Goal: Browse casually

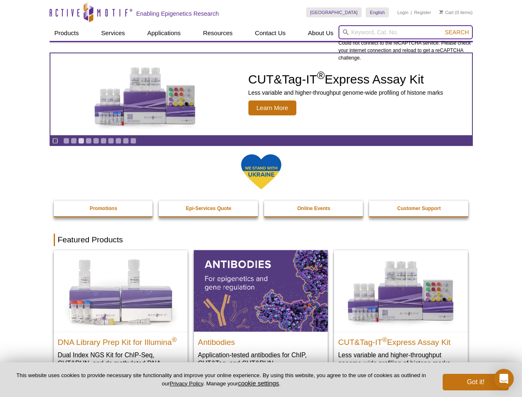
click at [406, 32] on input "search" at bounding box center [406, 32] width 134 height 14
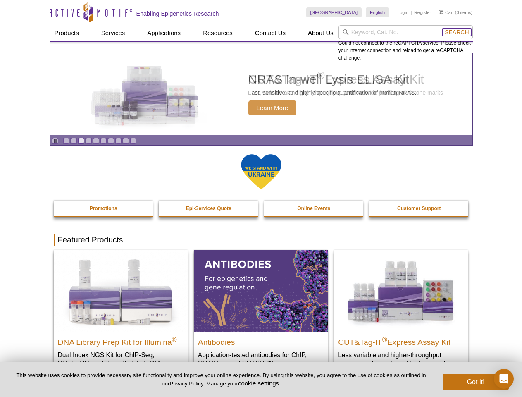
click at [457, 32] on span "Search" at bounding box center [457, 32] width 24 height 7
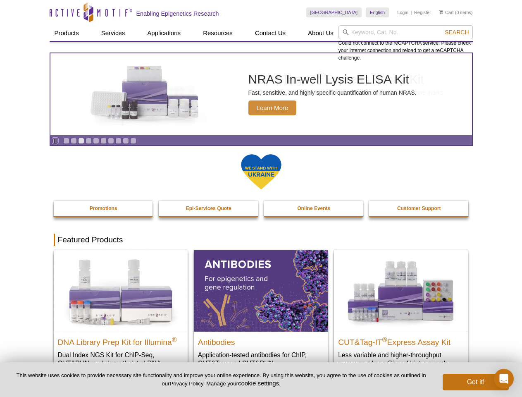
click at [55, 141] on icon "Pause" at bounding box center [54, 140] width 5 height 5
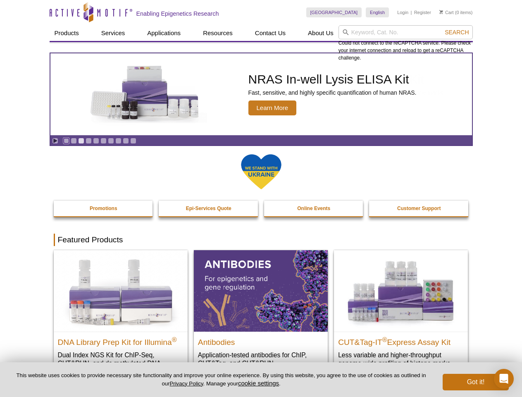
click at [66, 141] on link "Go to slide 1" at bounding box center [66, 141] width 6 height 6
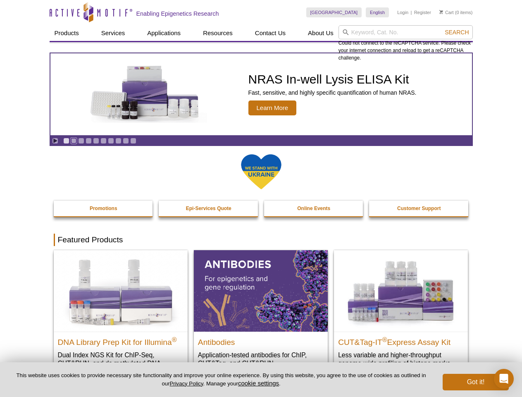
click at [74, 141] on link "Go to slide 2" at bounding box center [74, 141] width 6 height 6
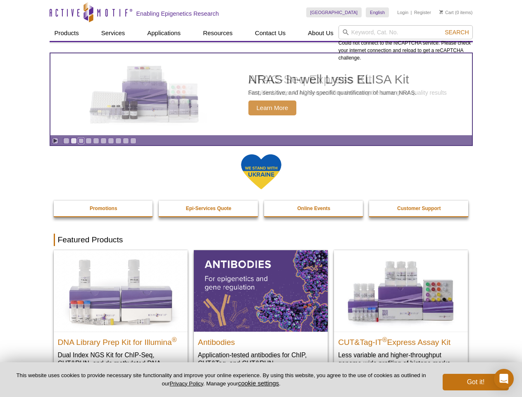
click at [81, 141] on link "Go to slide 3" at bounding box center [81, 141] width 6 height 6
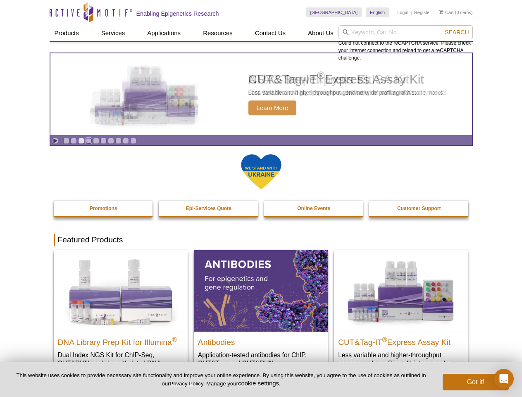
click at [88, 141] on link "Go to slide 4" at bounding box center [89, 141] width 6 height 6
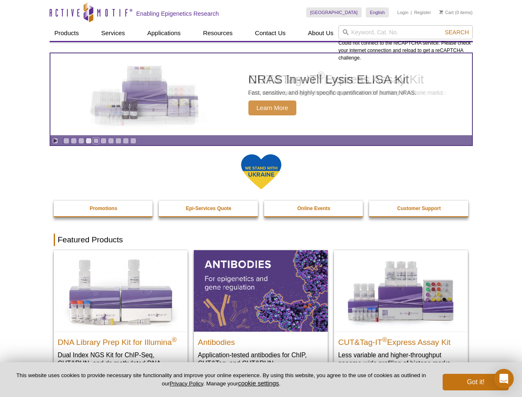
click at [96, 141] on link "Go to slide 5" at bounding box center [96, 141] width 6 height 6
